Goal: Task Accomplishment & Management: Use online tool/utility

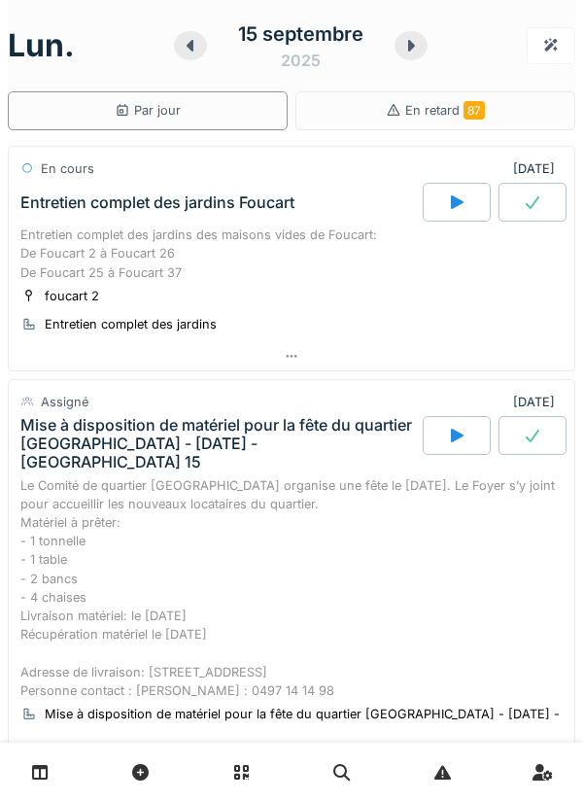
click at [55, 769] on link at bounding box center [41, 772] width 50 height 46
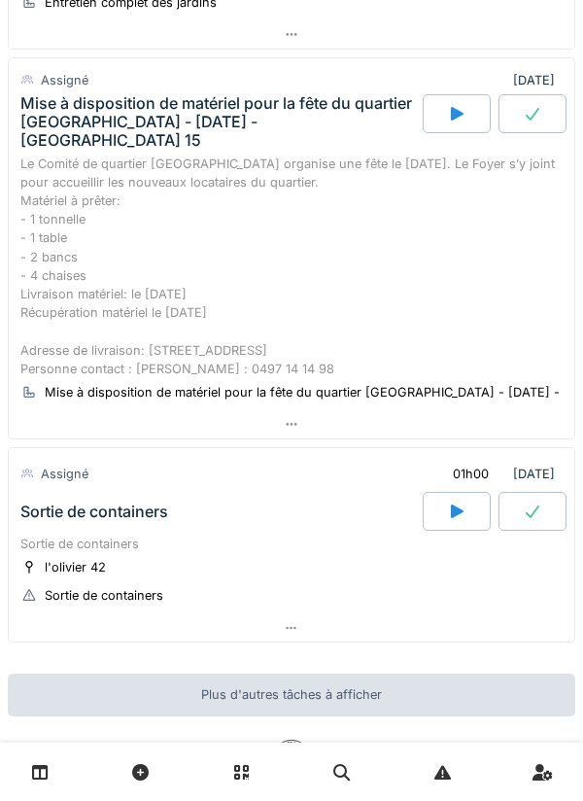
scroll to position [323, 0]
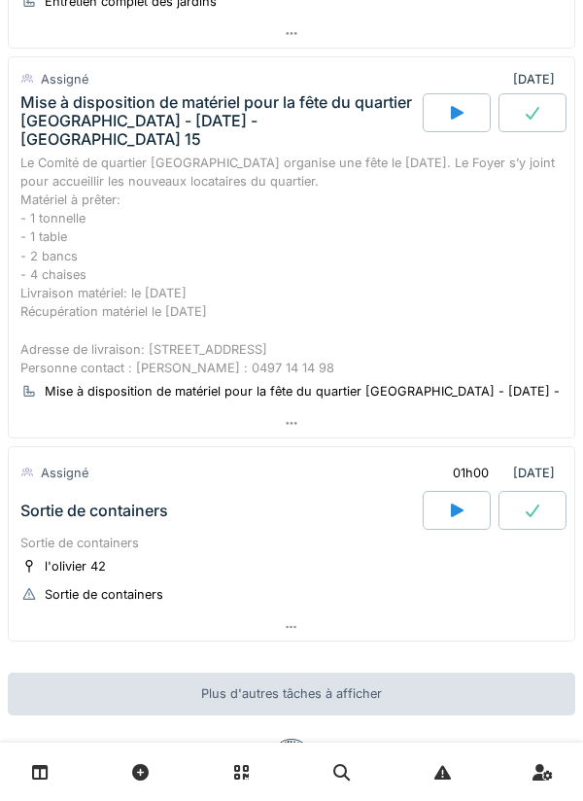
click at [453, 503] on icon at bounding box center [457, 510] width 13 height 14
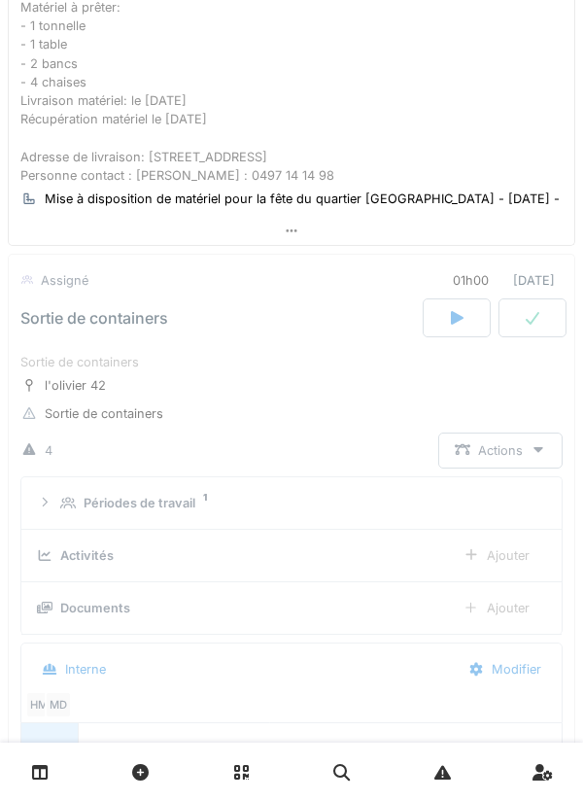
scroll to position [673, 0]
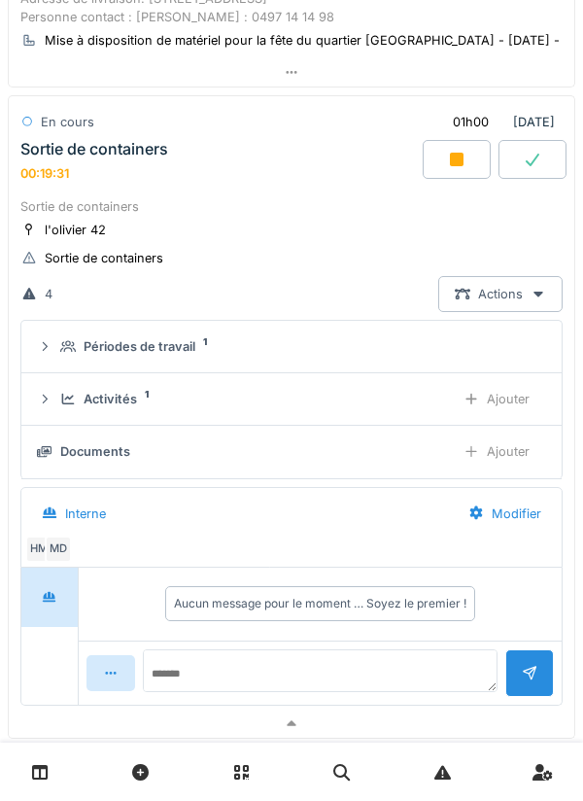
click at [456, 153] on icon at bounding box center [457, 160] width 14 height 14
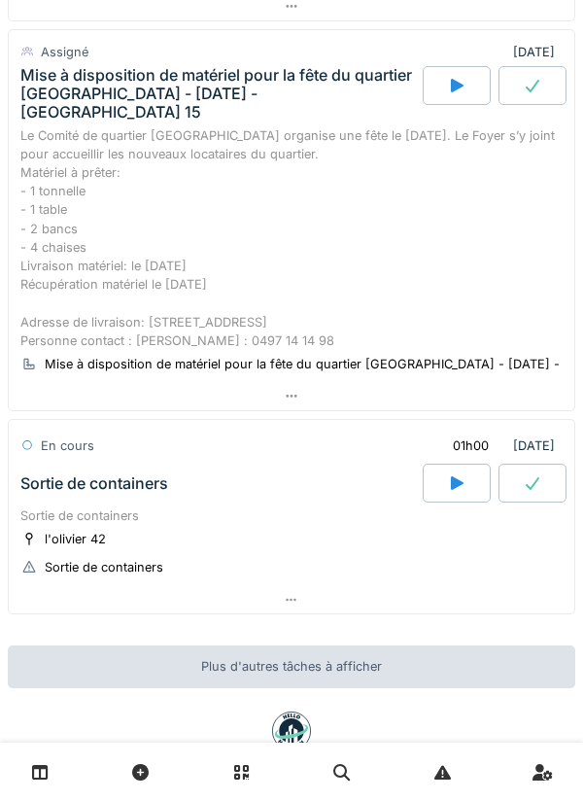
scroll to position [357, 0]
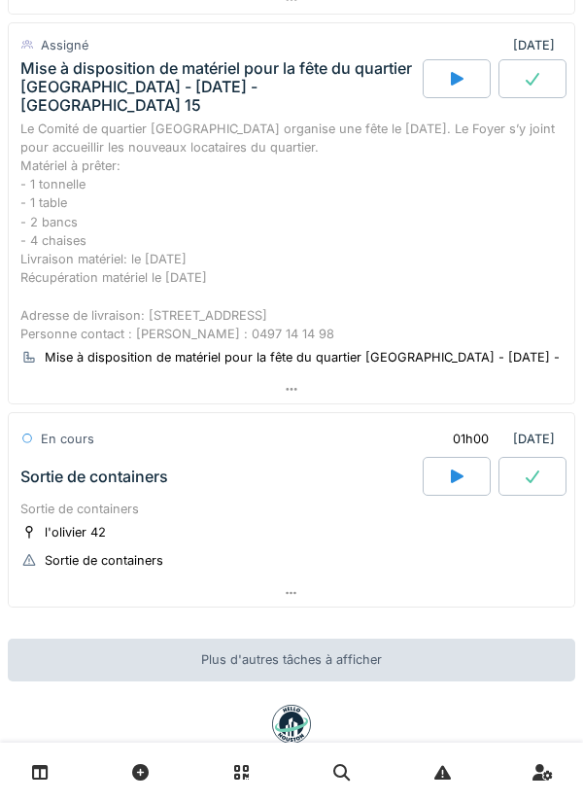
click at [301, 579] on div at bounding box center [292, 593] width 566 height 28
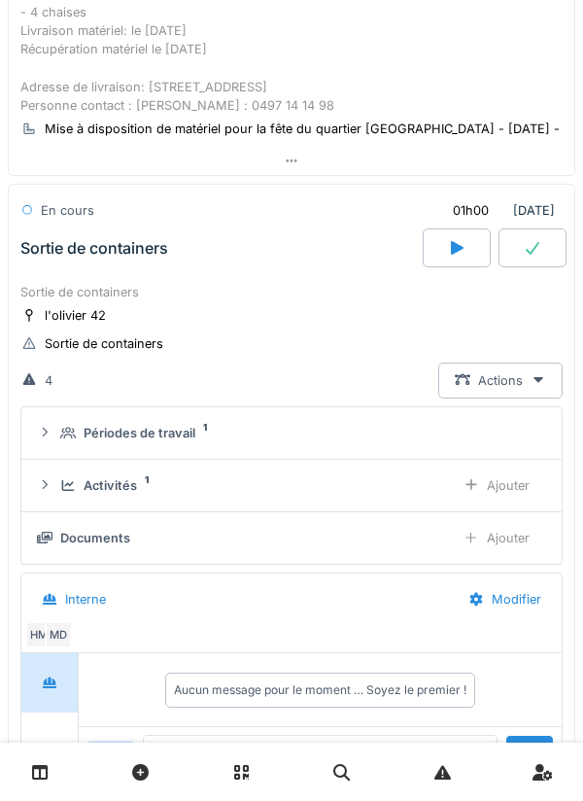
scroll to position [673, 0]
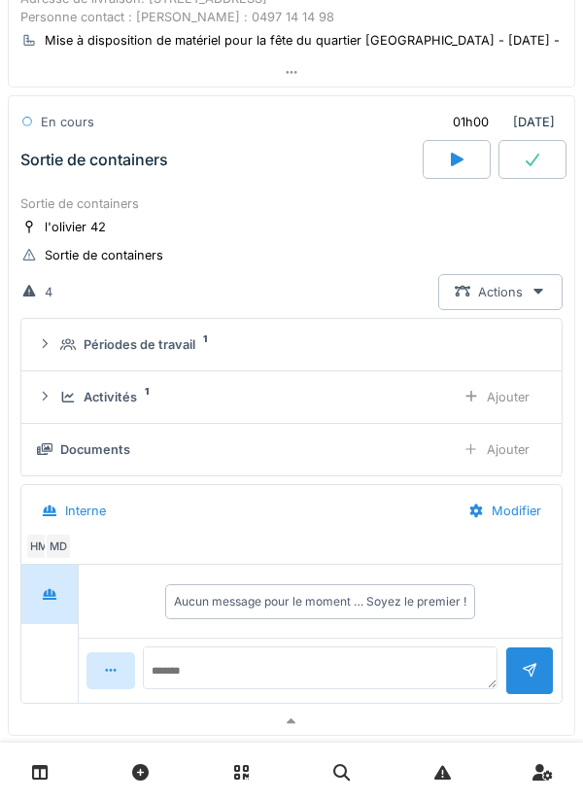
click at [241, 388] on div "Activités 1" at bounding box center [249, 397] width 379 height 18
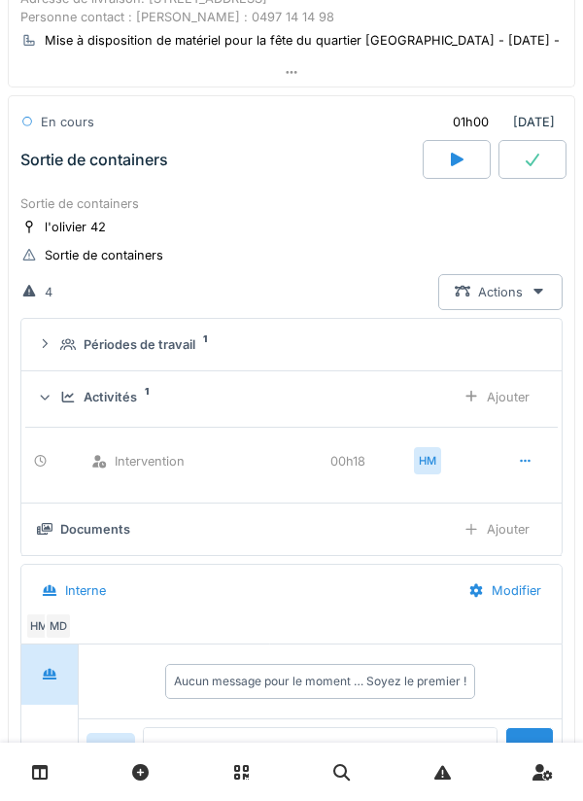
click at [194, 520] on div "Documents" at bounding box center [238, 529] width 402 height 18
click at [509, 511] on div "Ajouter" at bounding box center [496, 529] width 99 height 36
click at [511, 379] on div "Ajouter" at bounding box center [496, 397] width 99 height 36
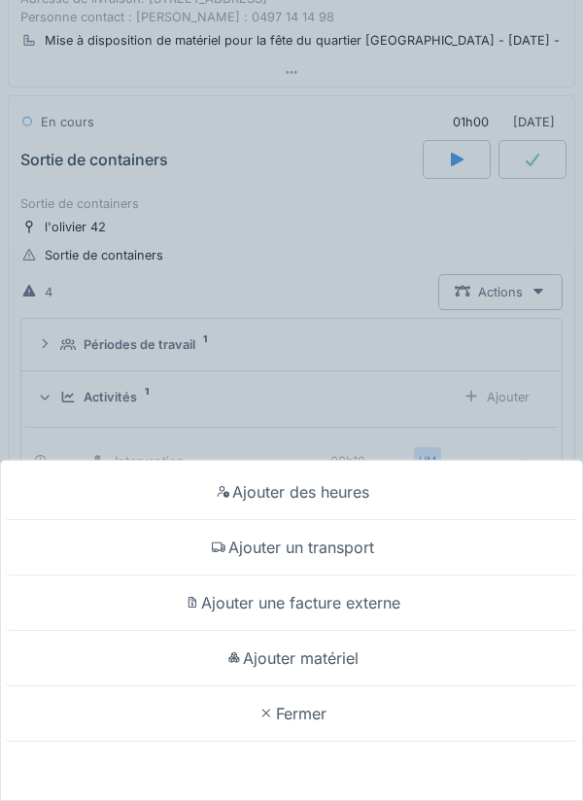
click at [324, 547] on div "Ajouter un transport" at bounding box center [291, 547] width 573 height 55
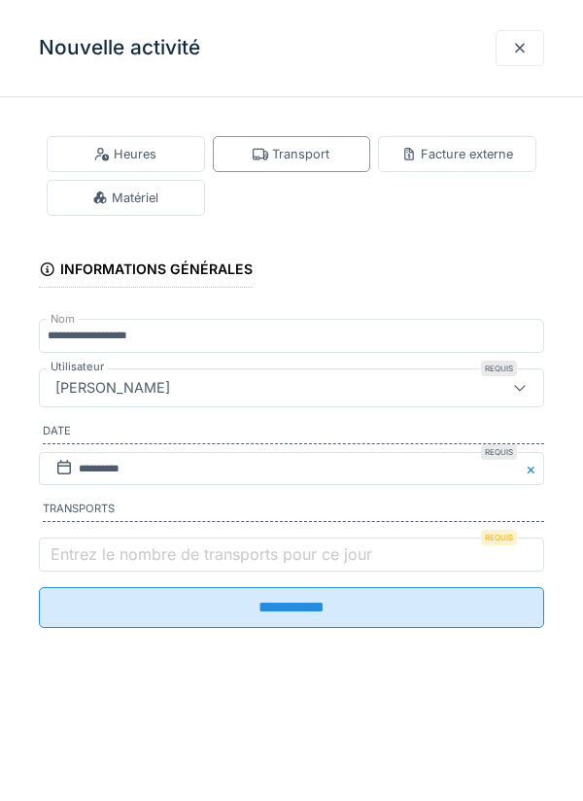
click at [175, 556] on label "Entrez le nombre de transports pour ce jour" at bounding box center [211, 553] width 329 height 23
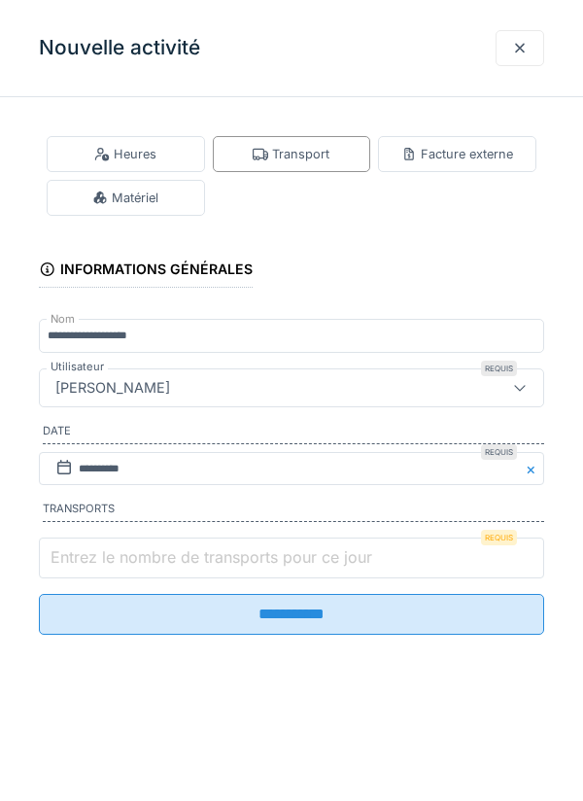
click at [175, 556] on input "Entrez le nombre de transports pour ce jour" at bounding box center [291, 557] width 505 height 41
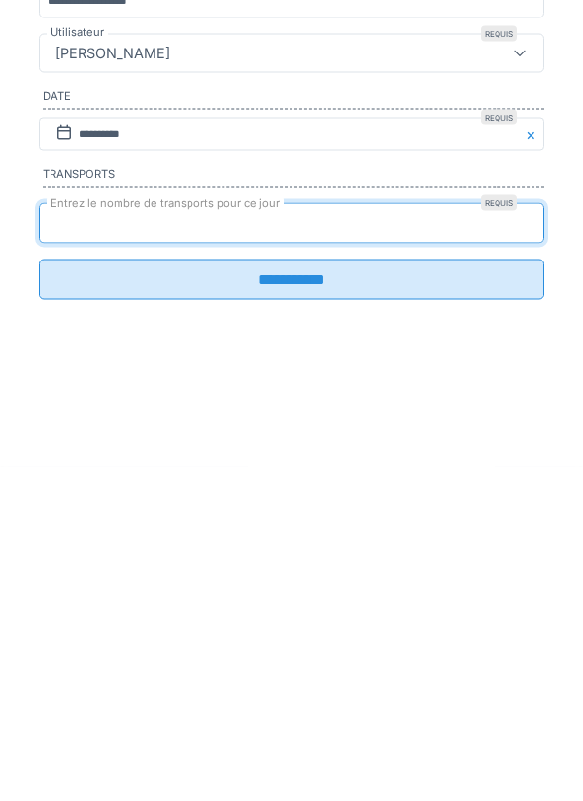
type input "*"
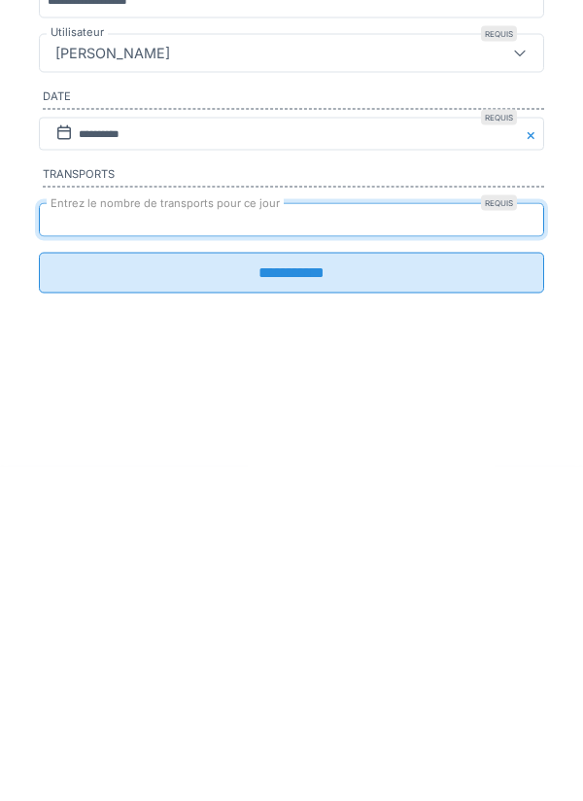
click at [295, 617] on input "**********" at bounding box center [291, 607] width 505 height 41
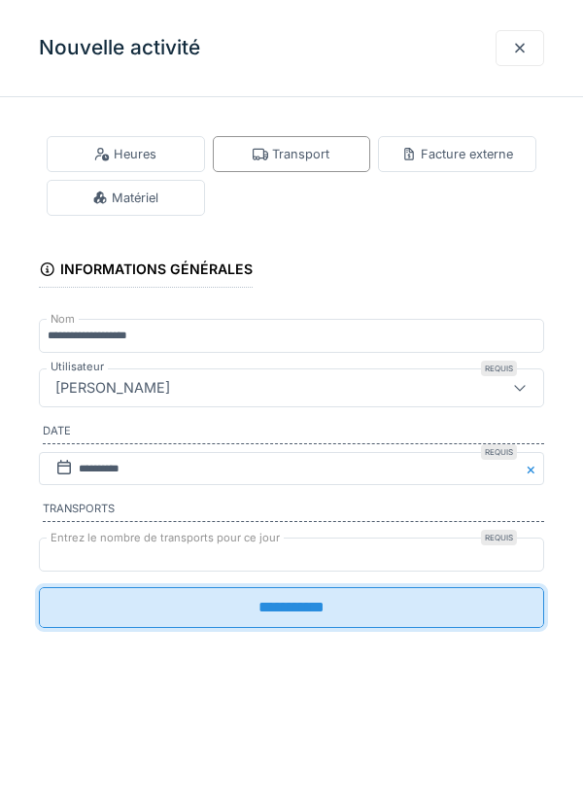
click at [306, 628] on input "**********" at bounding box center [291, 607] width 505 height 41
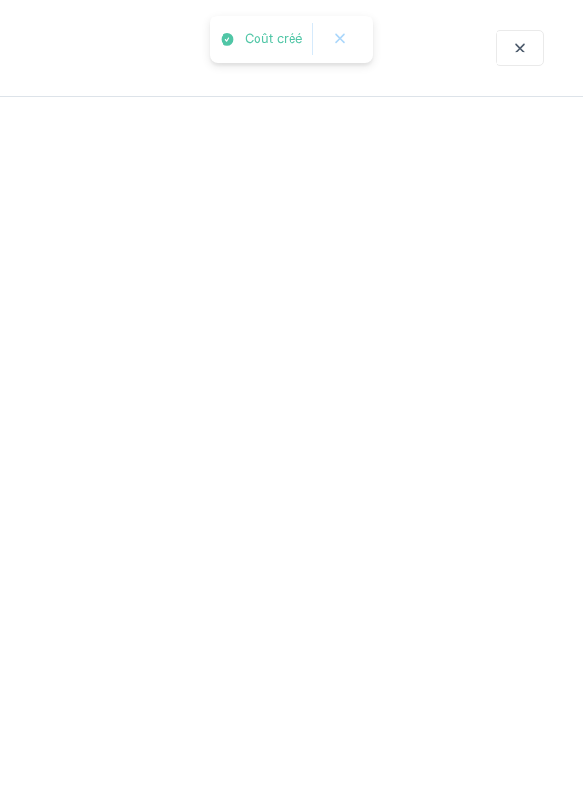
click at [300, 610] on div at bounding box center [291, 400] width 583 height 801
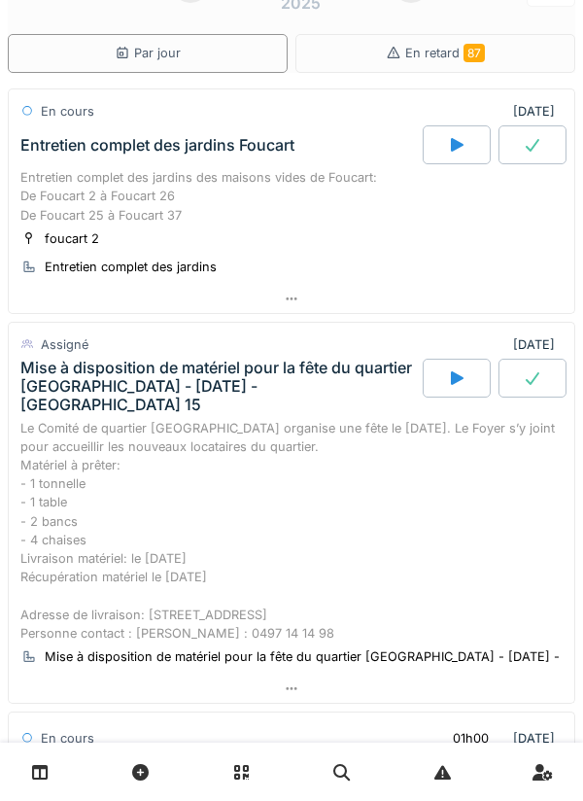
scroll to position [0, 0]
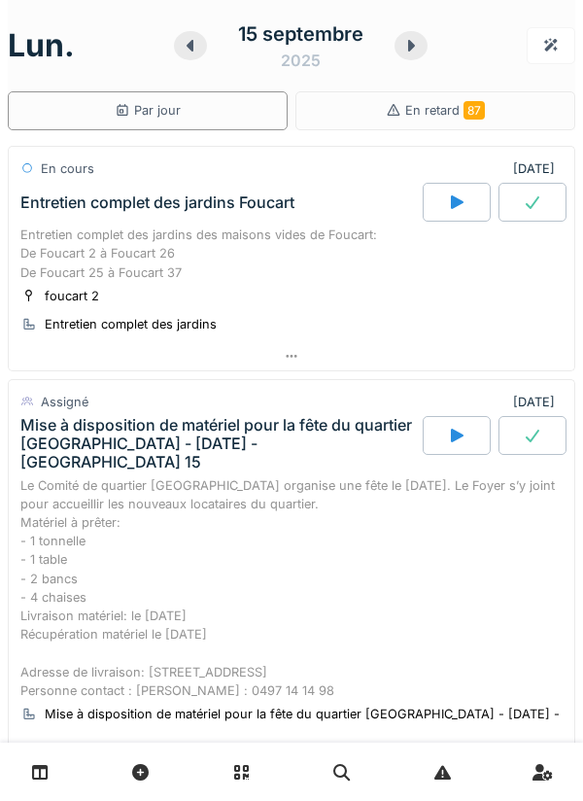
click at [447, 445] on div at bounding box center [457, 435] width 68 height 39
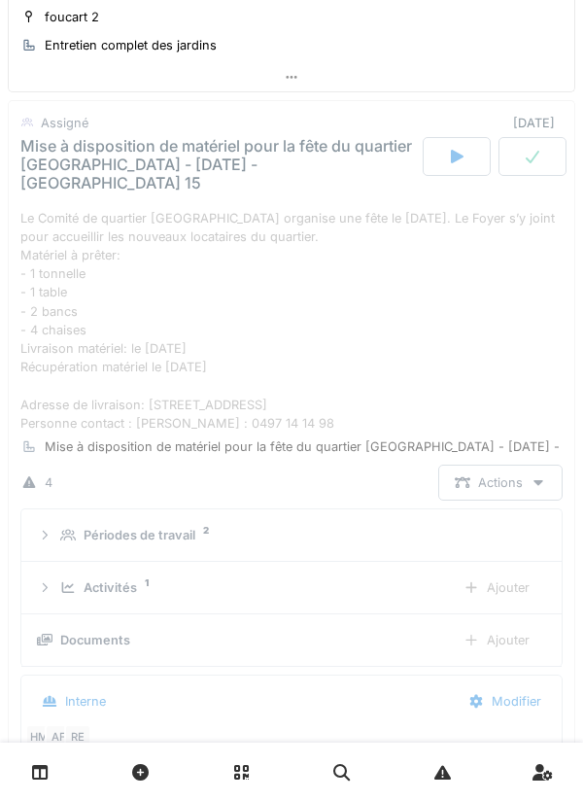
scroll to position [301, 0]
